Goal: Check status: Check status

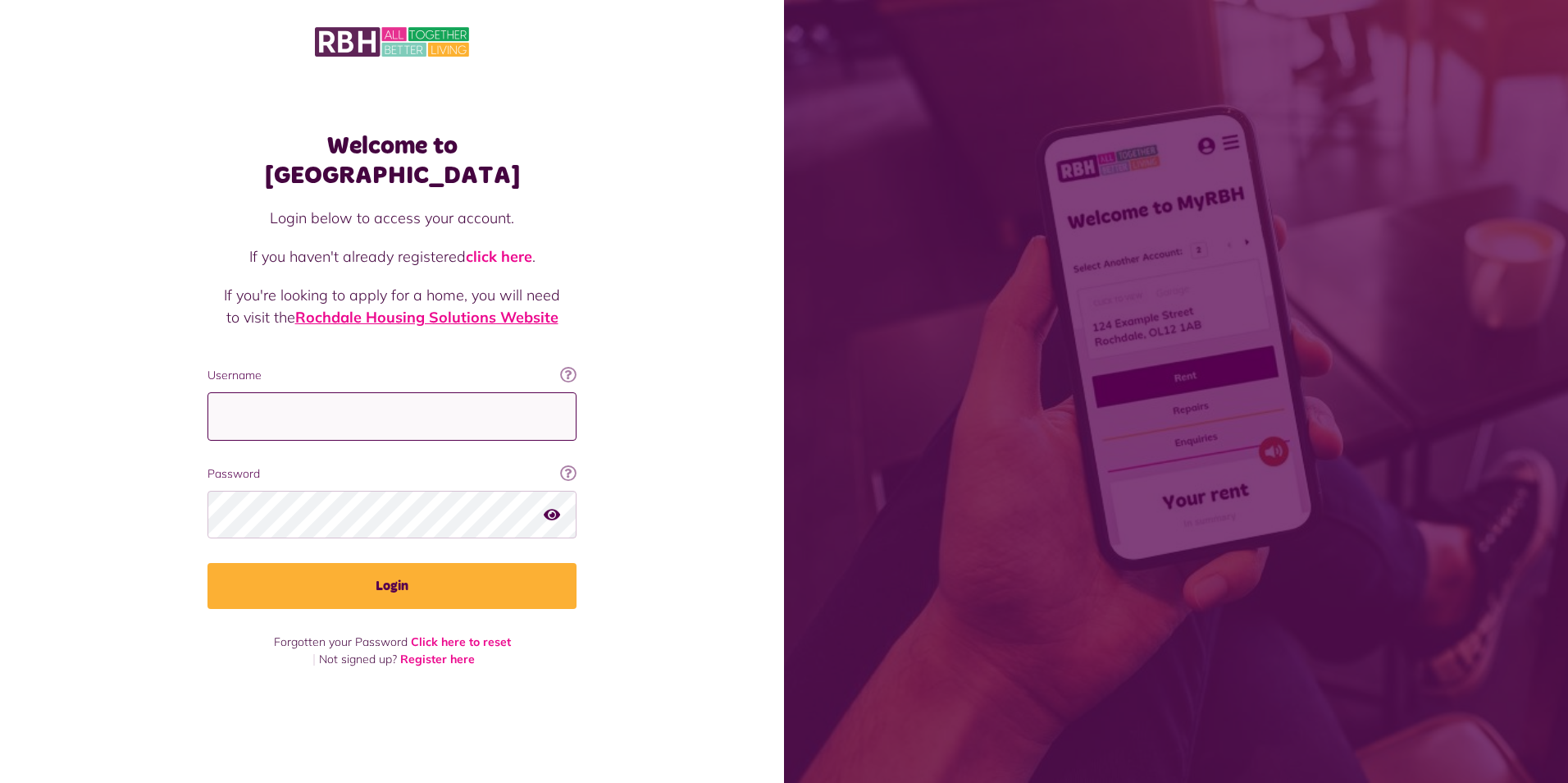
type input "**********"
click at [437, 307] on link "Rochdale Housing Solutions Website" at bounding box center [426, 317] width 263 height 18
drag, startPoint x: 423, startPoint y: 404, endPoint x: 153, endPoint y: 415, distance: 270.2
click at [153, 415] on div "Welcome to MyRBH Login below to access your account. If you haven't already reg…" at bounding box center [392, 363] width 784 height 726
type input "**********"
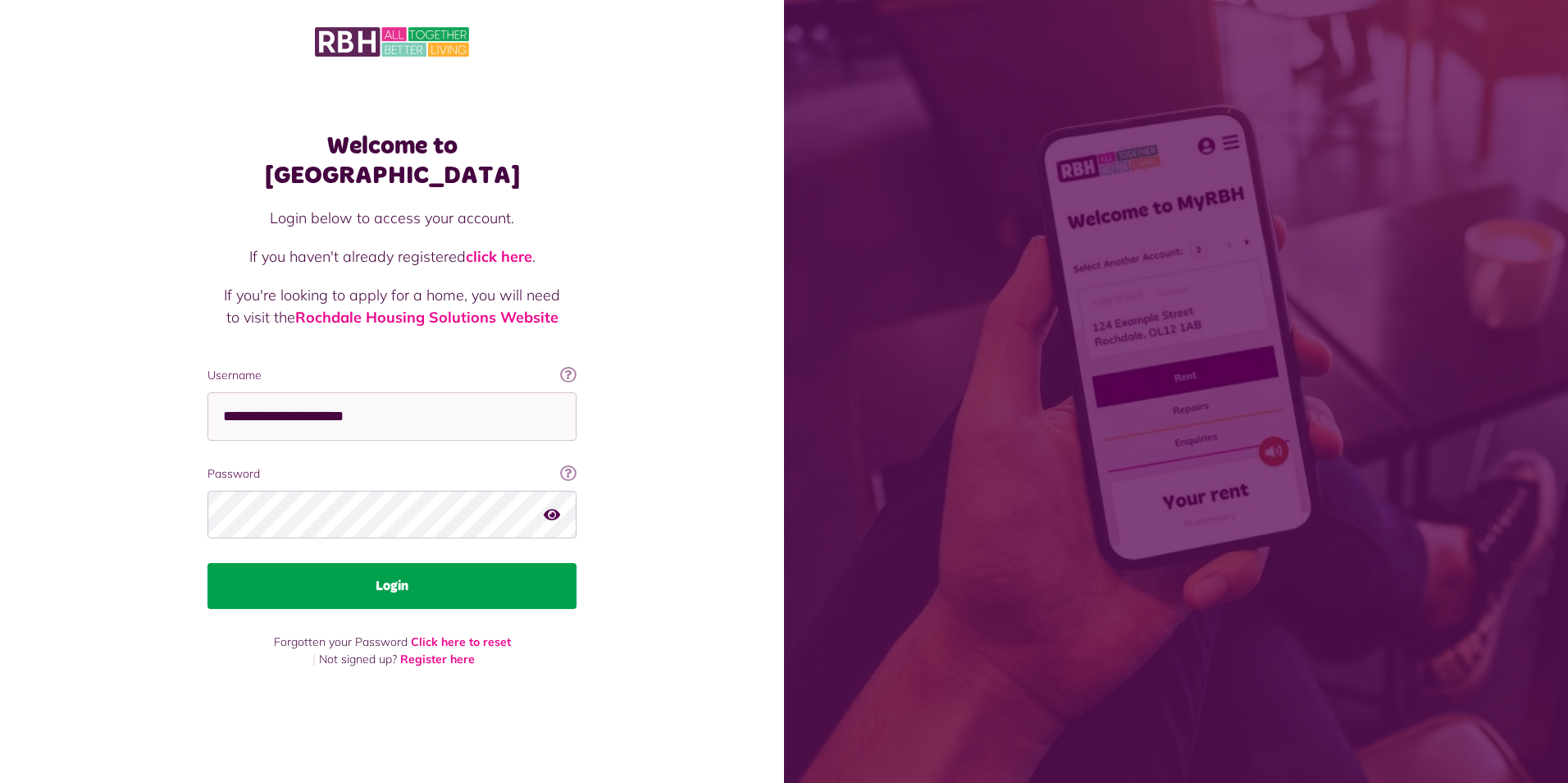
click at [385, 566] on button "Login" at bounding box center [392, 586] width 369 height 46
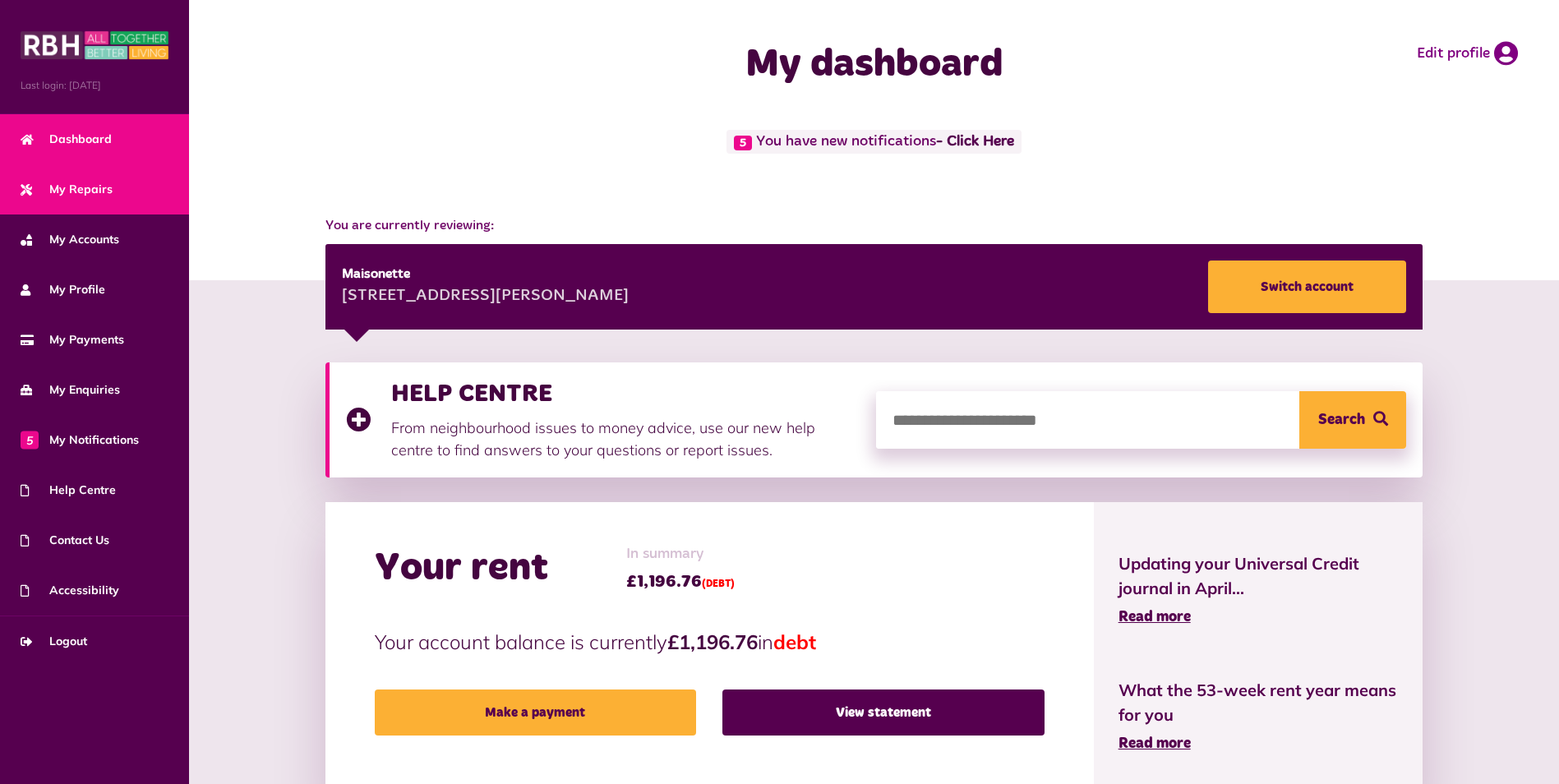
click at [89, 189] on span "My Repairs" at bounding box center [67, 190] width 92 height 18
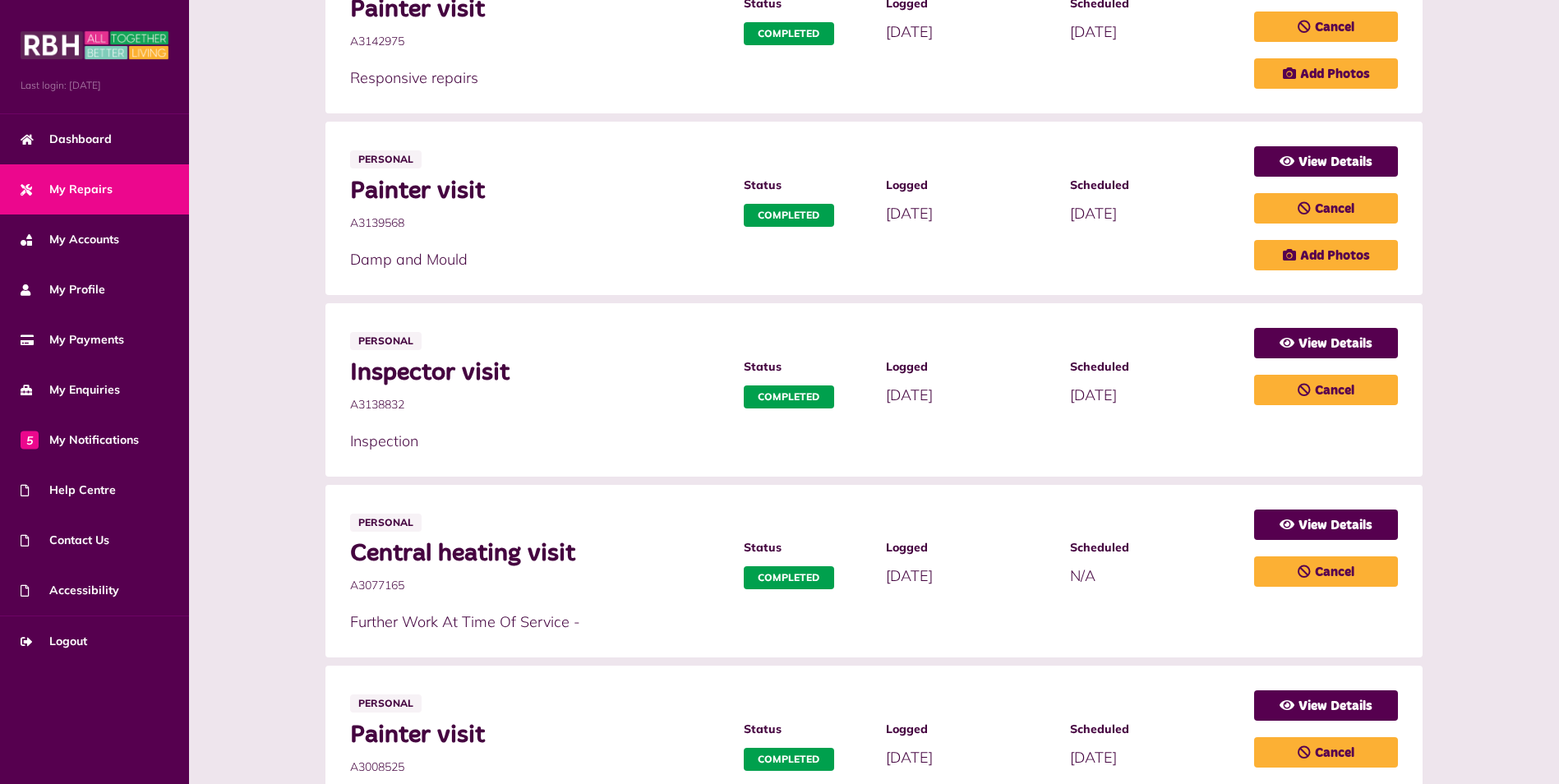
scroll to position [904, 0]
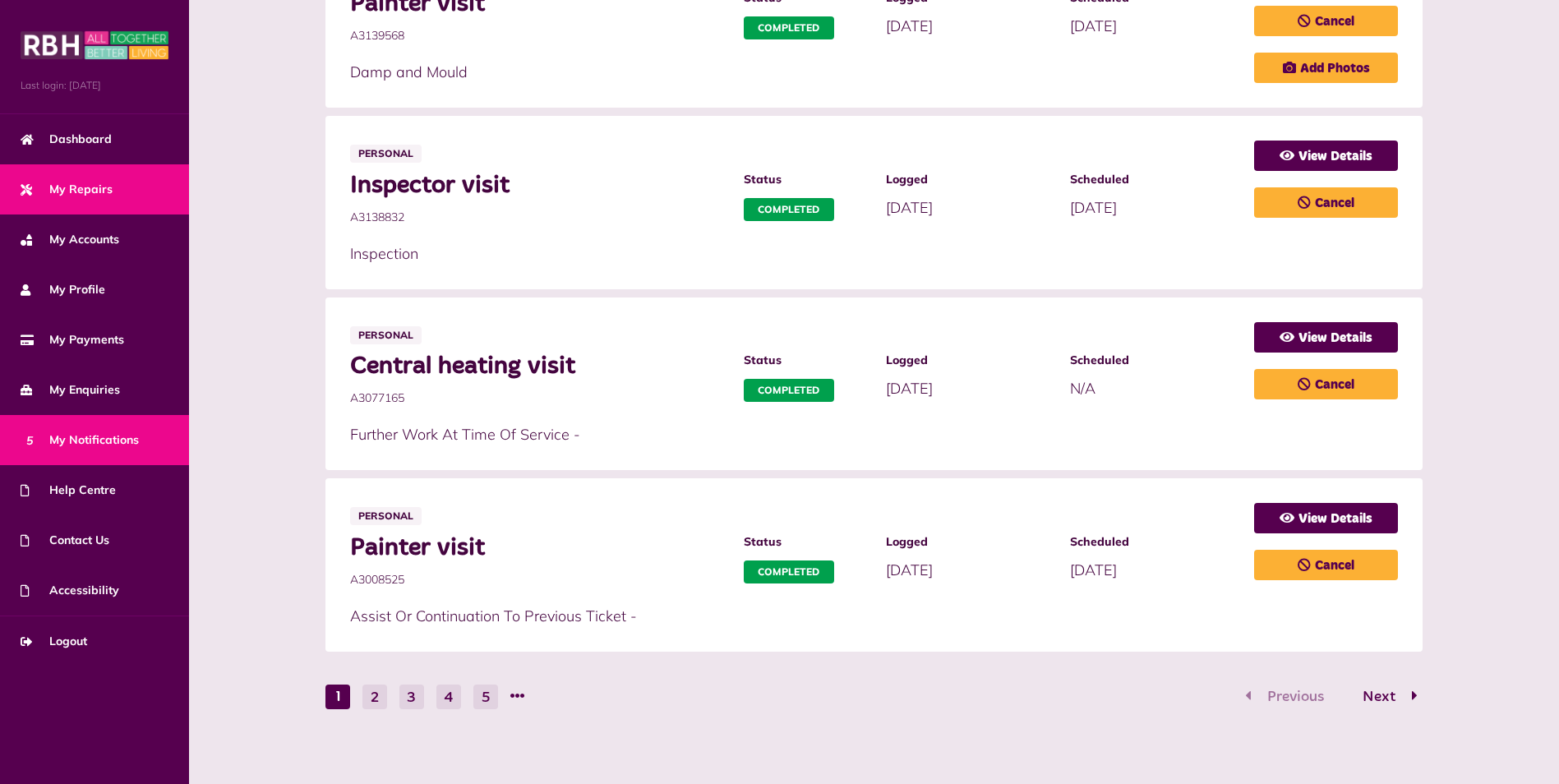
click at [100, 442] on span "5 My Notifications" at bounding box center [80, 440] width 118 height 18
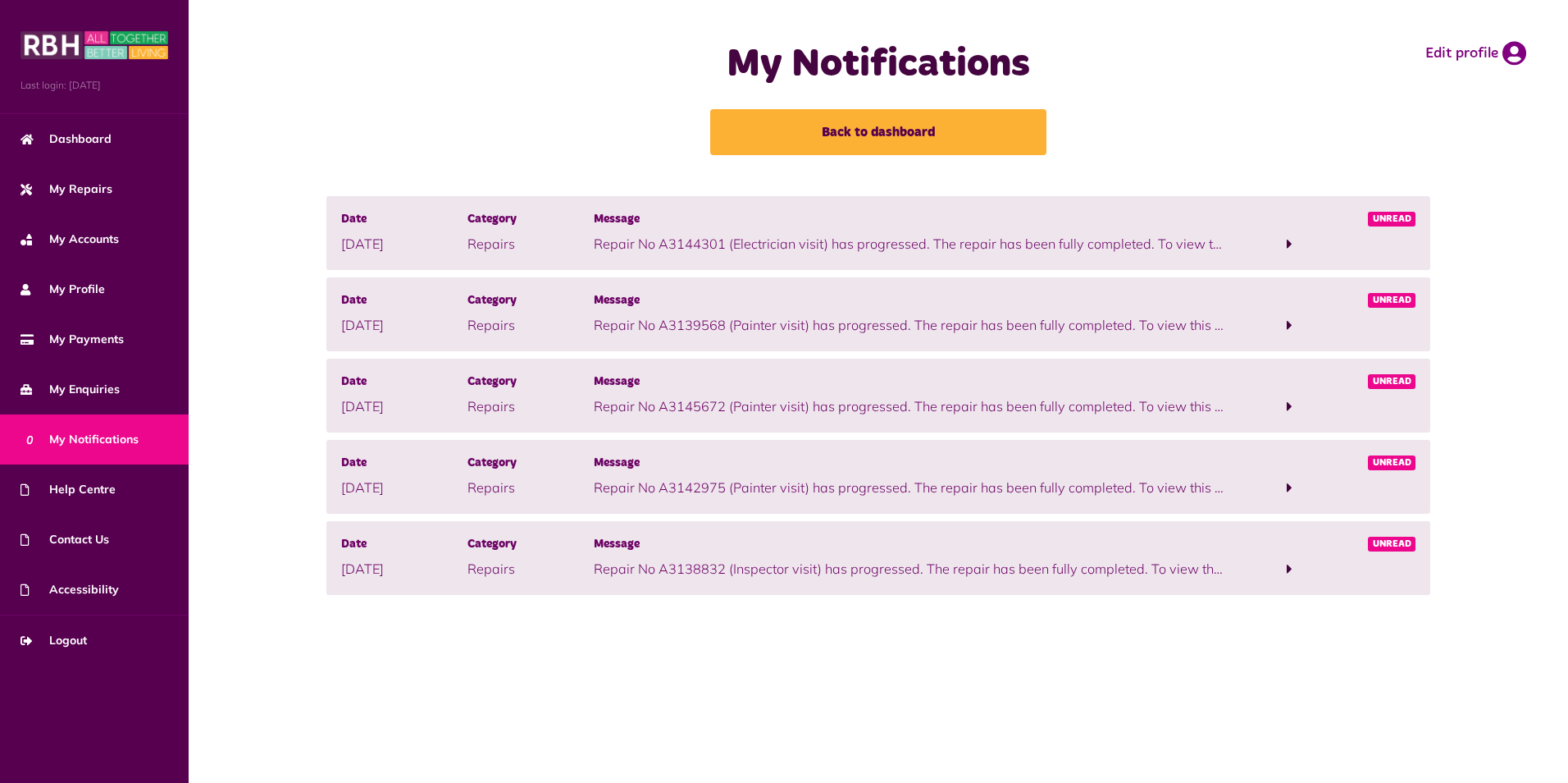
click at [1290, 569] on span at bounding box center [1289, 569] width 6 height 15
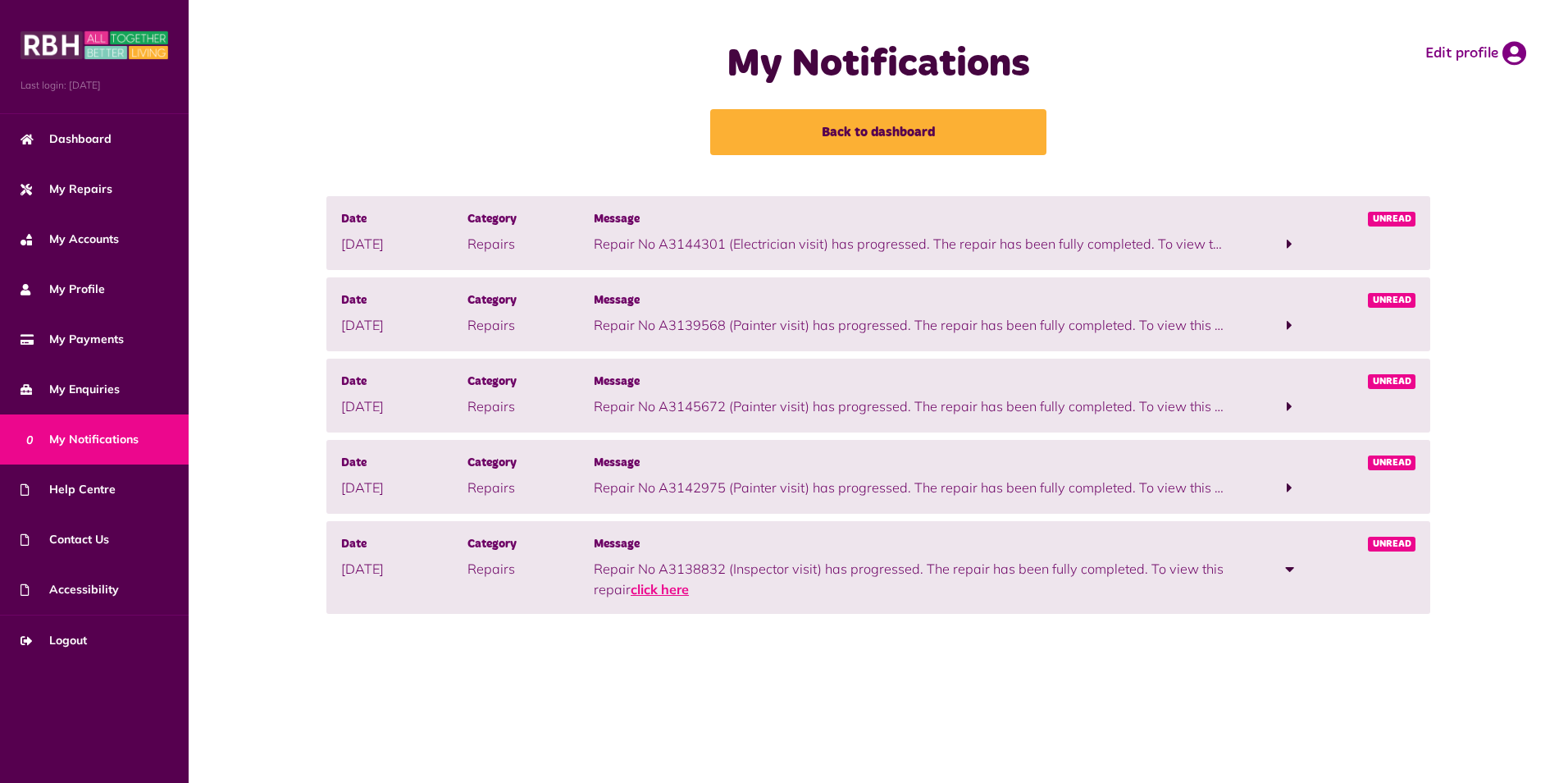
click at [655, 588] on link "click here" at bounding box center [659, 589] width 58 height 17
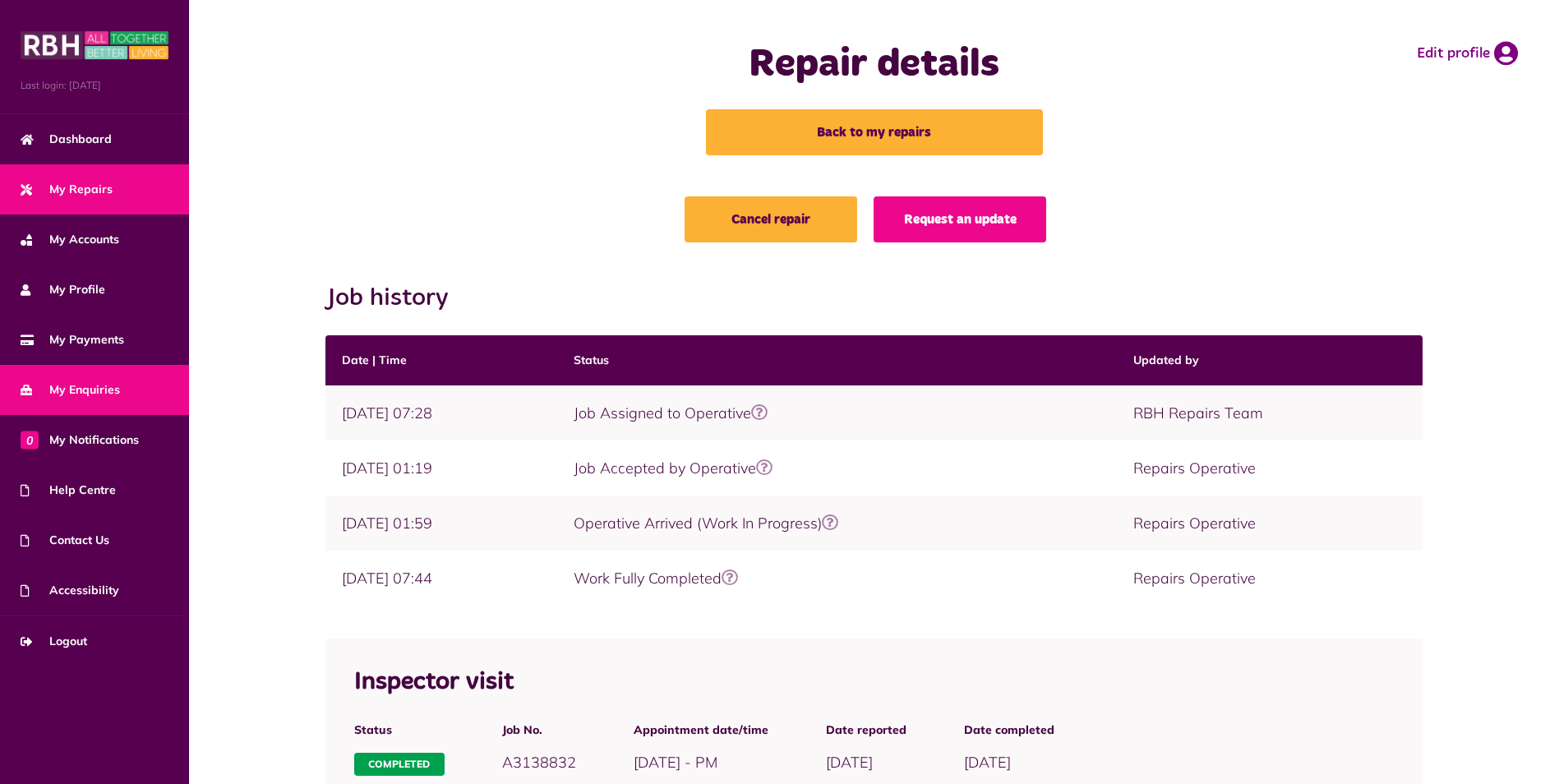
click at [85, 394] on span "My Enquiries" at bounding box center [70, 389] width 100 height 18
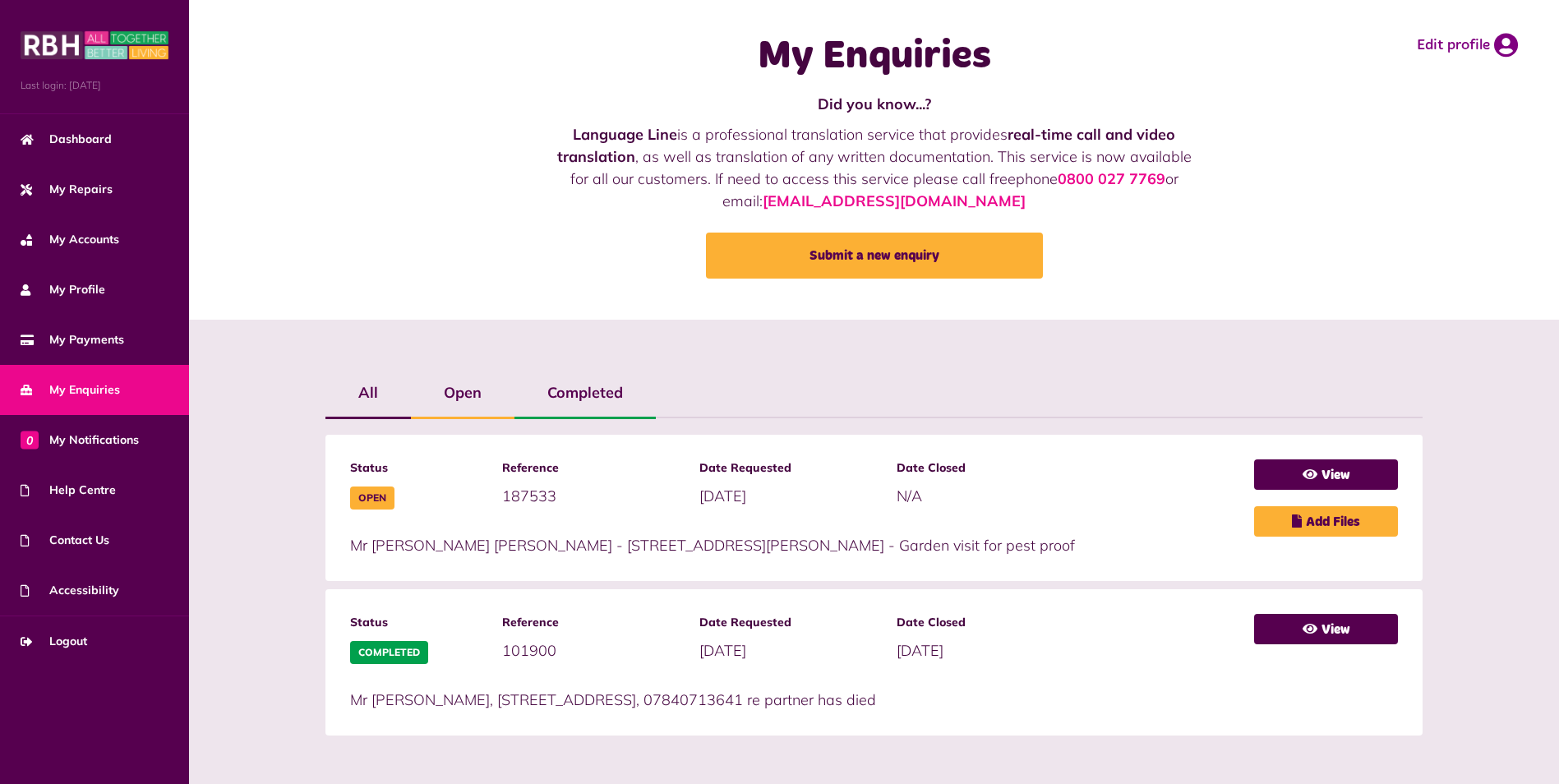
scroll to position [10, 0]
